Goal: Find specific page/section: Find specific page/section

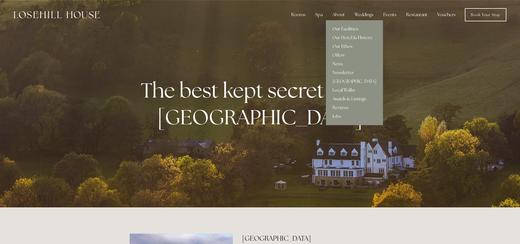
click at [338, 14] on div "About" at bounding box center [338, 14] width 21 height 11
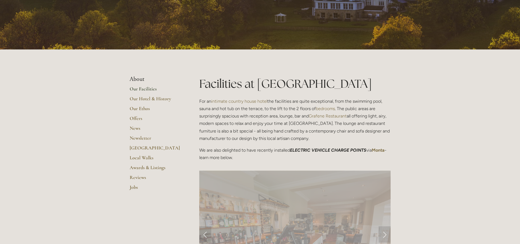
scroll to position [109, 0]
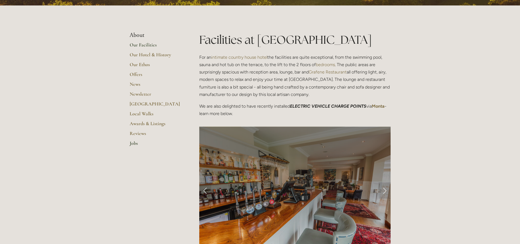
click at [132, 145] on link "Jobs" at bounding box center [156, 145] width 52 height 10
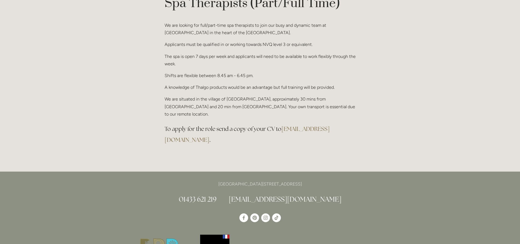
scroll to position [382, 0]
